Goal: Task Accomplishment & Management: Manage account settings

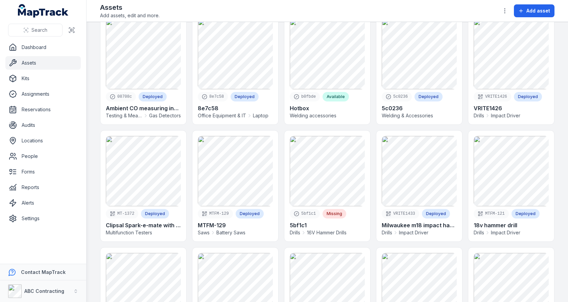
scroll to position [155, 0]
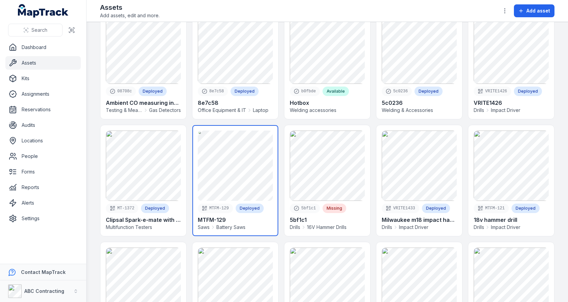
click at [235, 174] on link at bounding box center [236, 180] width 86 height 111
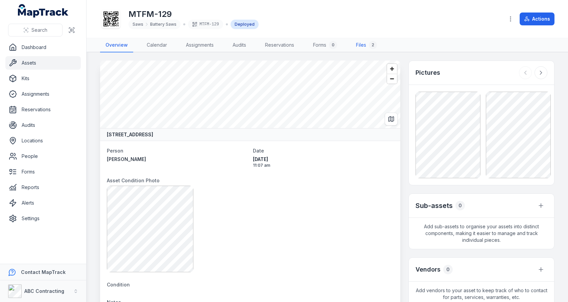
click at [360, 47] on link "Files 2" at bounding box center [367, 45] width 32 height 14
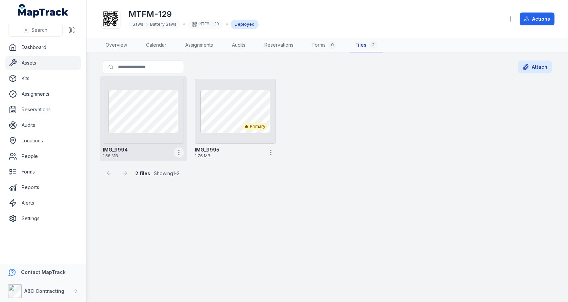
click at [178, 152] on icon "button" at bounding box center [179, 152] width 7 height 7
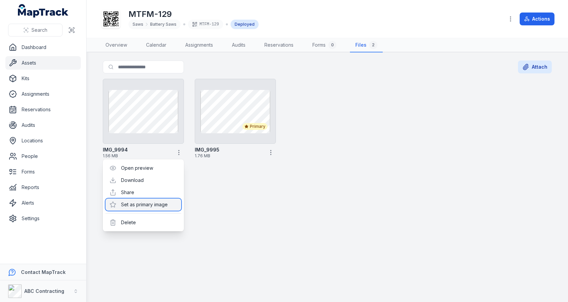
click at [156, 201] on div "Set as primary image" at bounding box center [144, 205] width 76 height 12
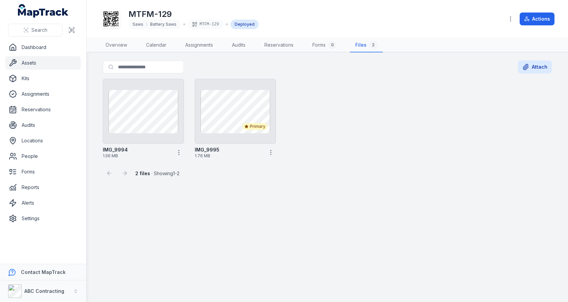
click at [265, 200] on main "Search for files Attach IMG_9994 1.56 MB Primary IMG_9995 1.76 MB 2 files · Sho…" at bounding box center [328, 177] width 482 height 250
